Goal: Task Accomplishment & Management: Complete application form

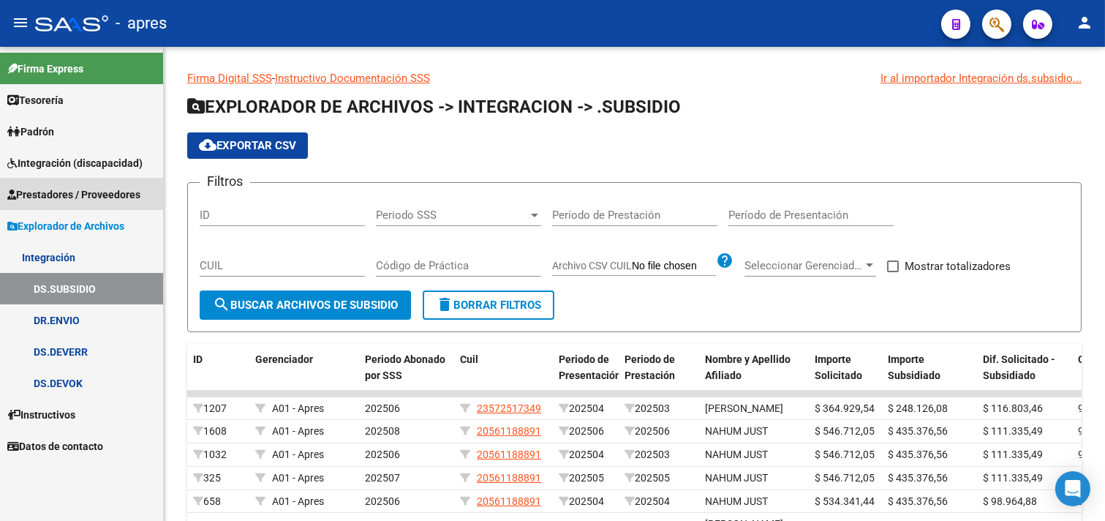
click at [55, 195] on span "Prestadores / Proveedores" at bounding box center [73, 194] width 133 height 16
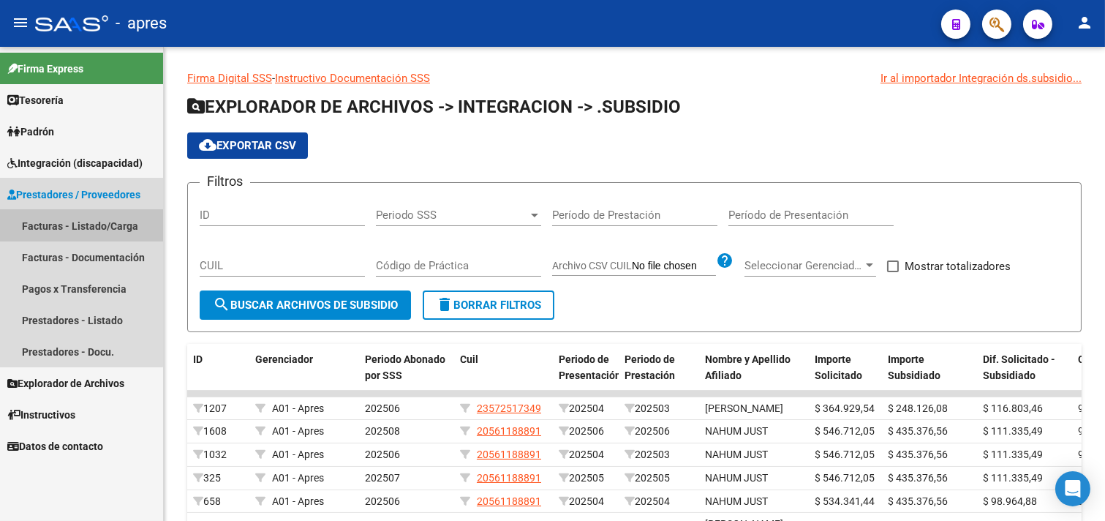
click at [64, 222] on link "Facturas - Listado/Carga" at bounding box center [81, 225] width 163 height 31
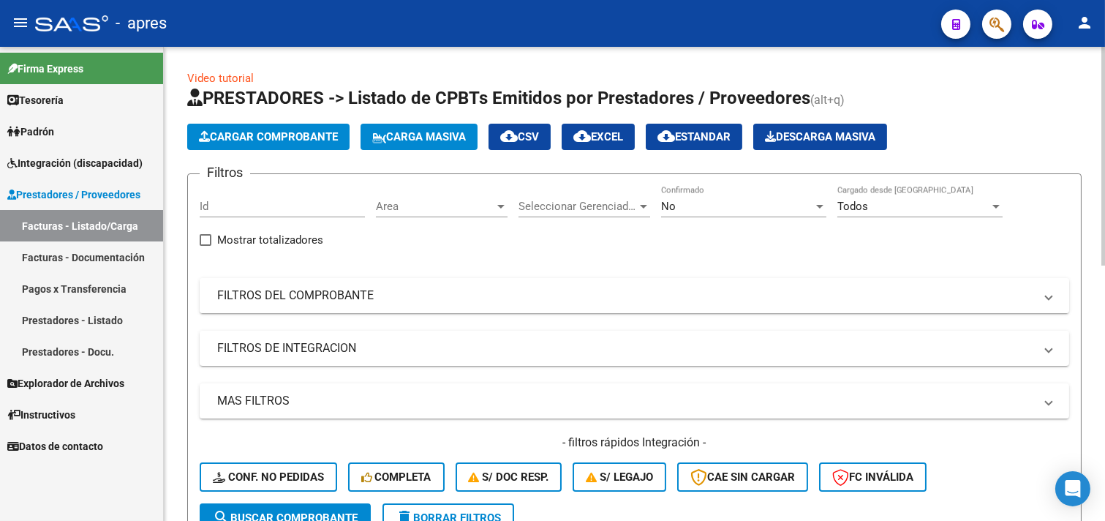
click at [302, 301] on mat-panel-title "FILTROS DEL COMPROBANTE" at bounding box center [625, 295] width 817 height 16
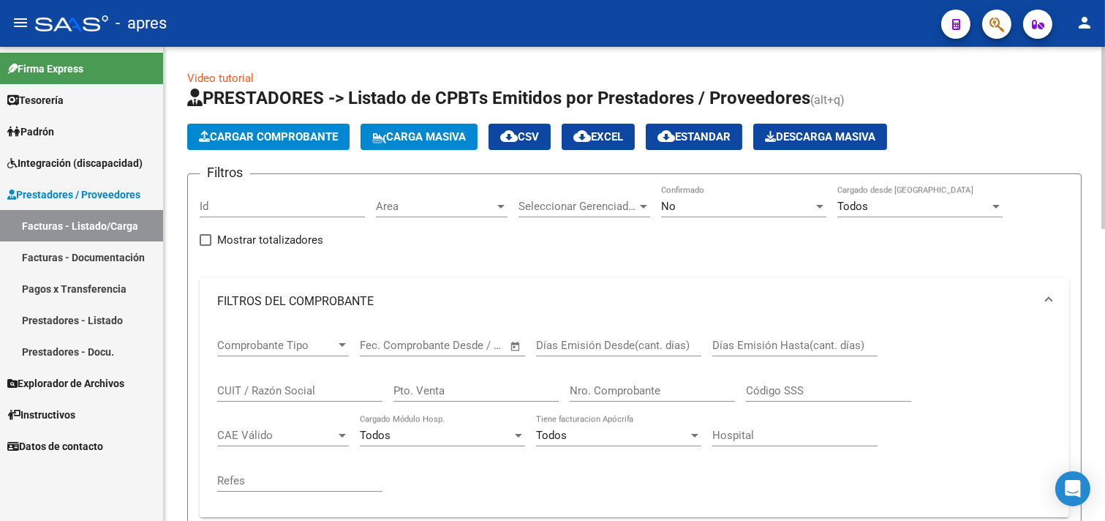
click at [698, 208] on div "No" at bounding box center [737, 206] width 152 height 13
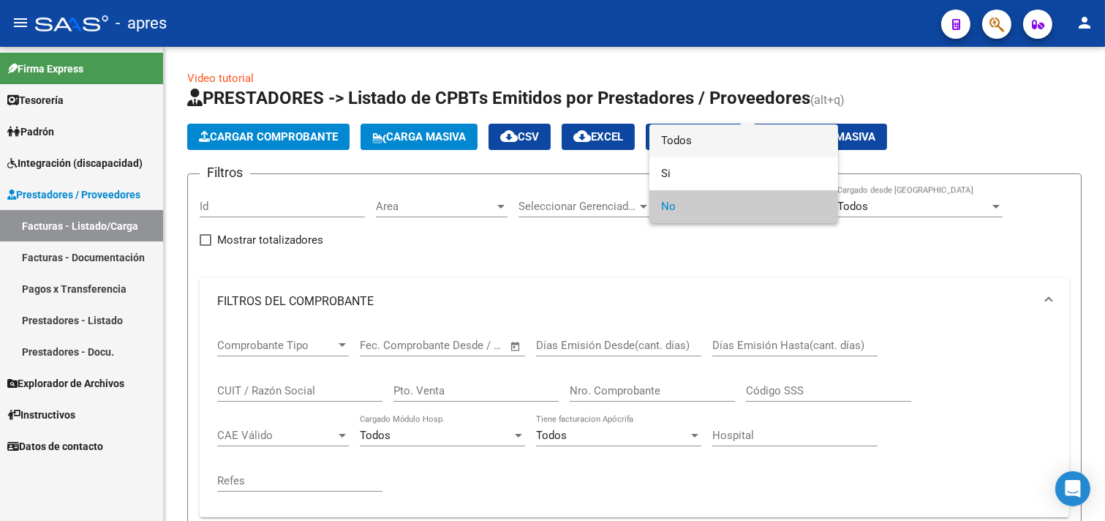
click at [692, 144] on span "Todos" at bounding box center [743, 140] width 165 height 33
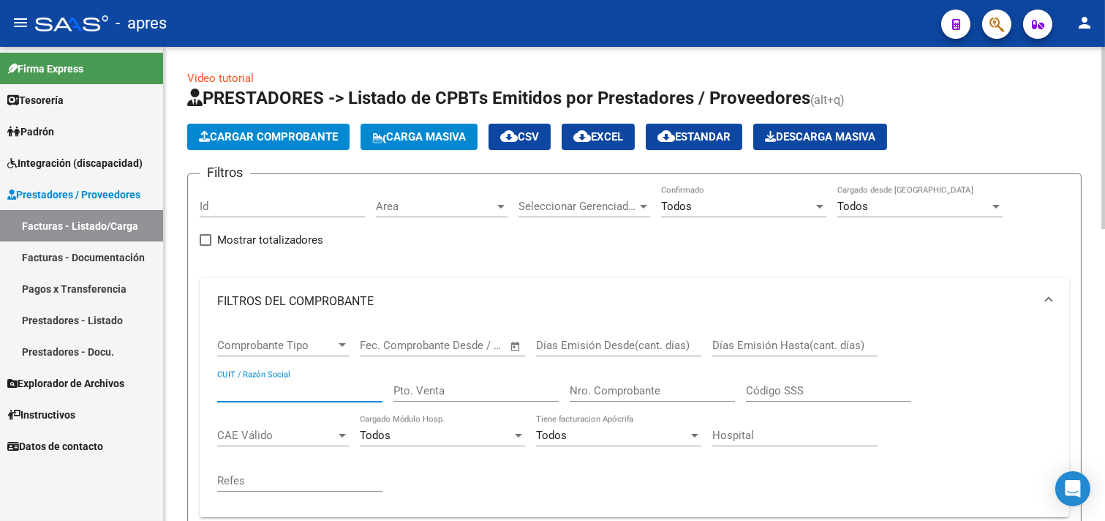
click at [314, 397] on input "CUIT / Razón Social" at bounding box center [299, 390] width 165 height 13
paste input "30715942247"
type input "30715942247"
click at [601, 389] on input "Nro. Comprobante" at bounding box center [652, 390] width 165 height 13
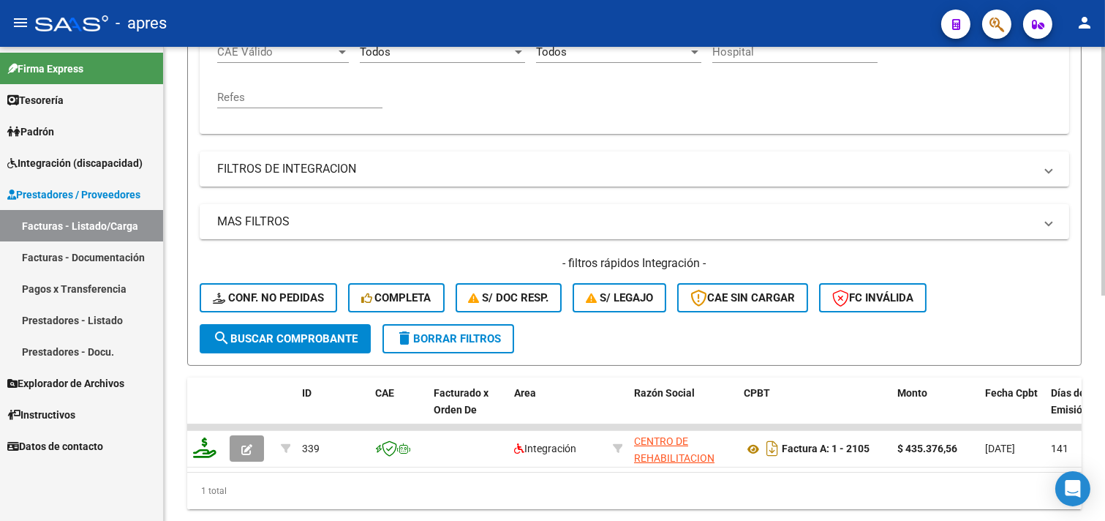
scroll to position [406, 0]
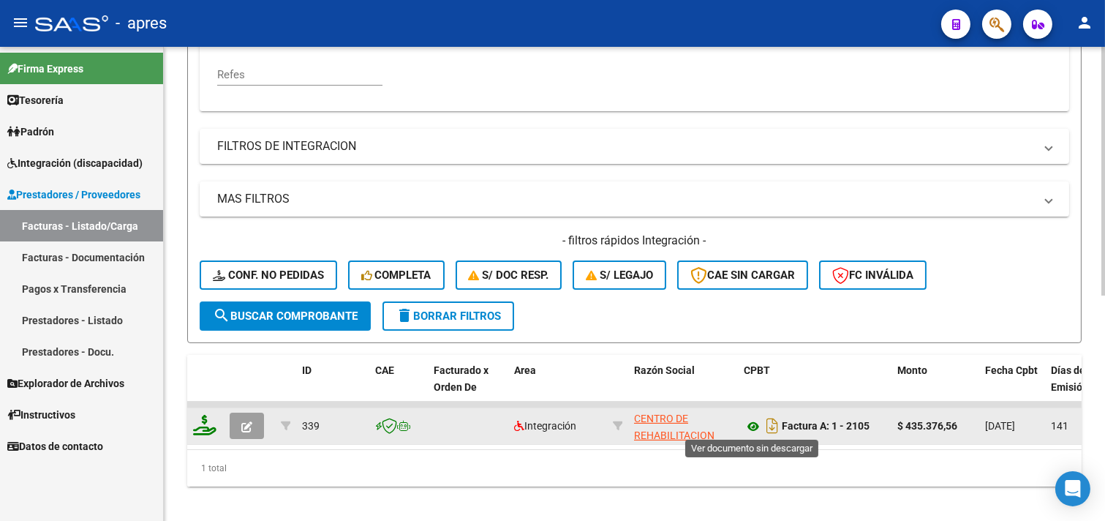
type input "2103"
click at [747, 424] on icon at bounding box center [753, 427] width 19 height 18
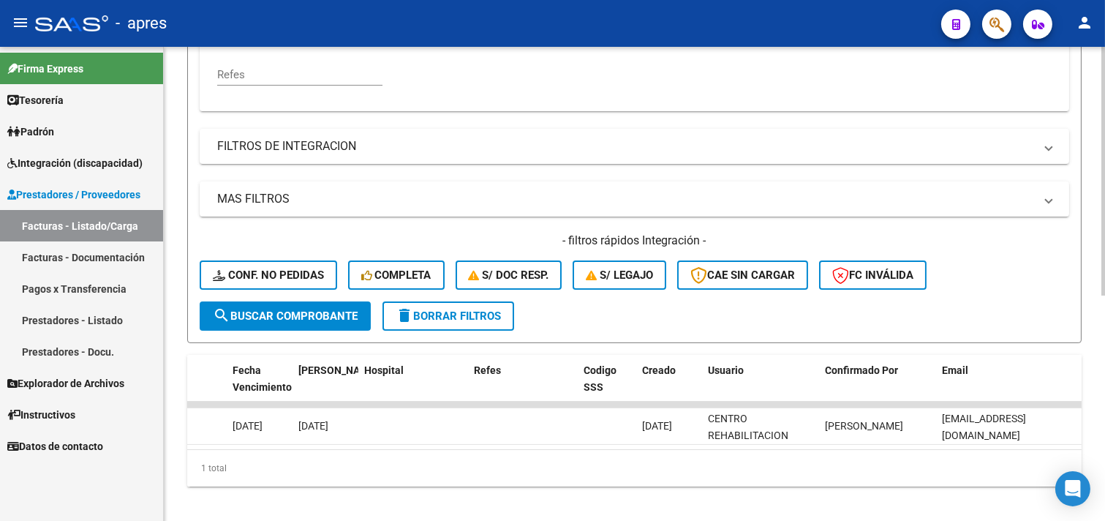
scroll to position [0, 0]
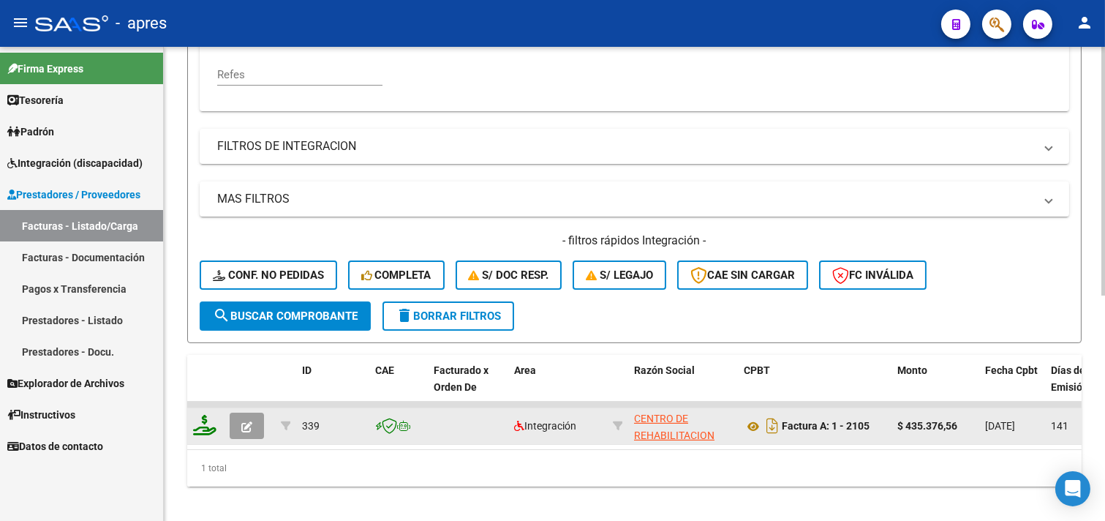
click at [243, 430] on icon "button" at bounding box center [246, 426] width 11 height 11
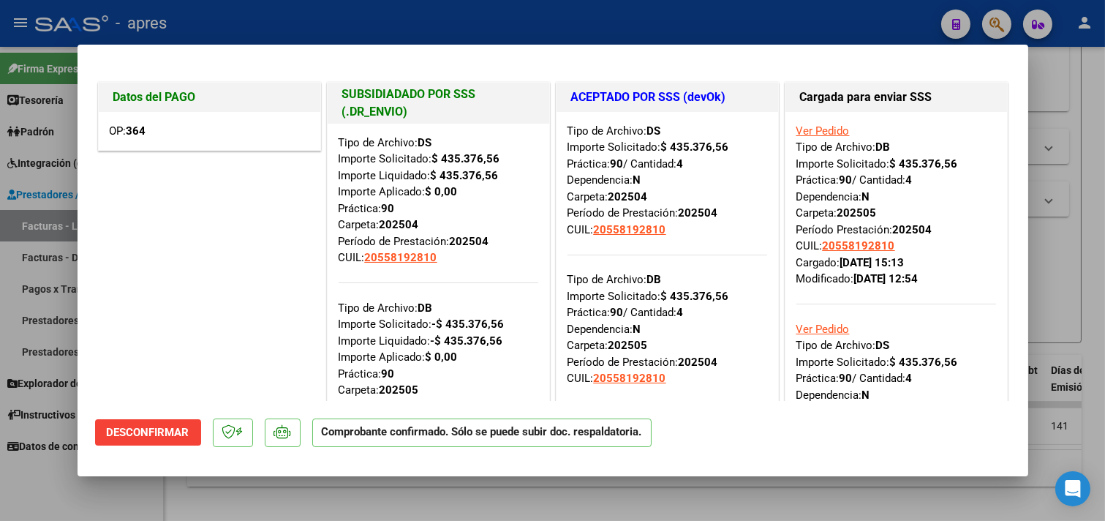
click at [516, 22] on div at bounding box center [552, 260] width 1105 height 521
type input "$ 0,00"
